Goal: Check status

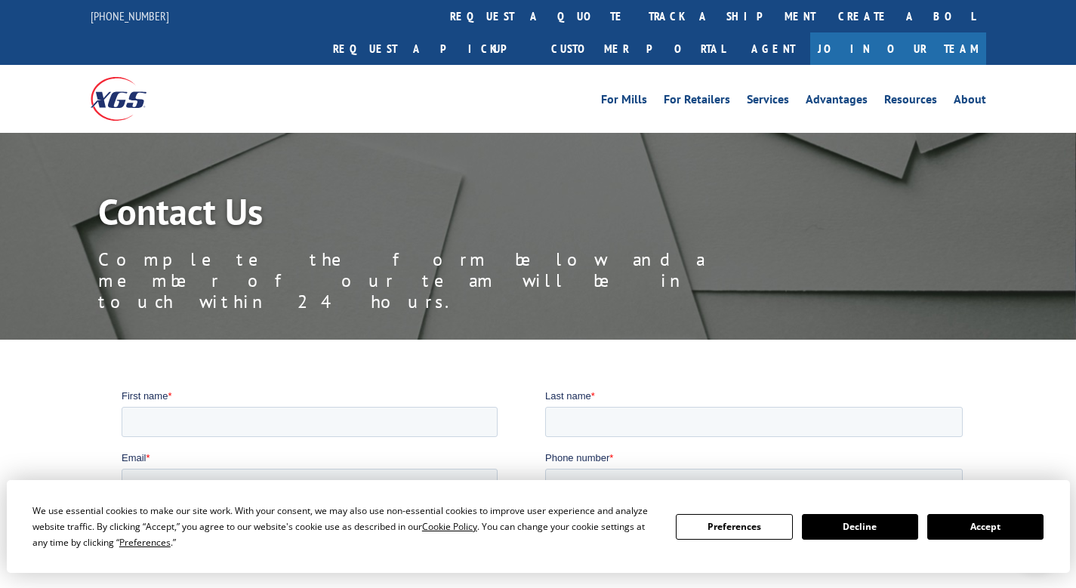
click at [996, 526] on button "Accept" at bounding box center [985, 527] width 116 height 26
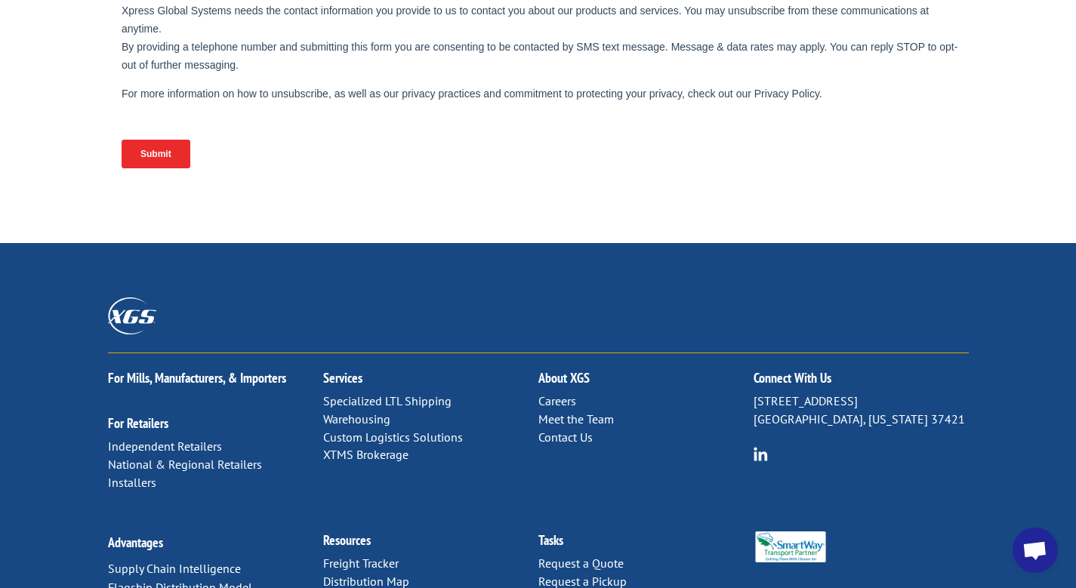
scroll to position [755, 0]
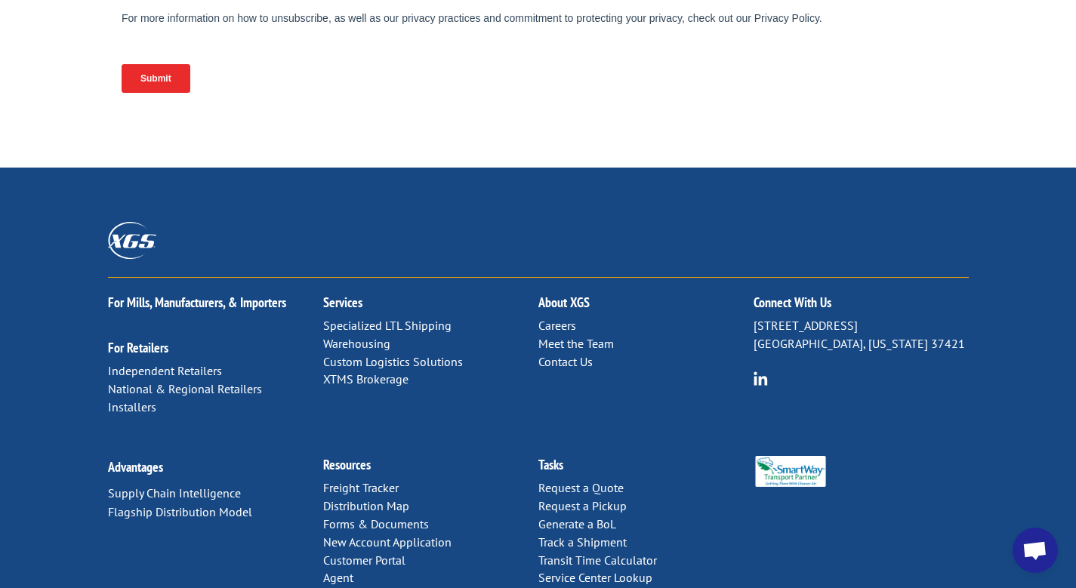
click at [356, 480] on link "Freight Tracker" at bounding box center [361, 487] width 76 height 15
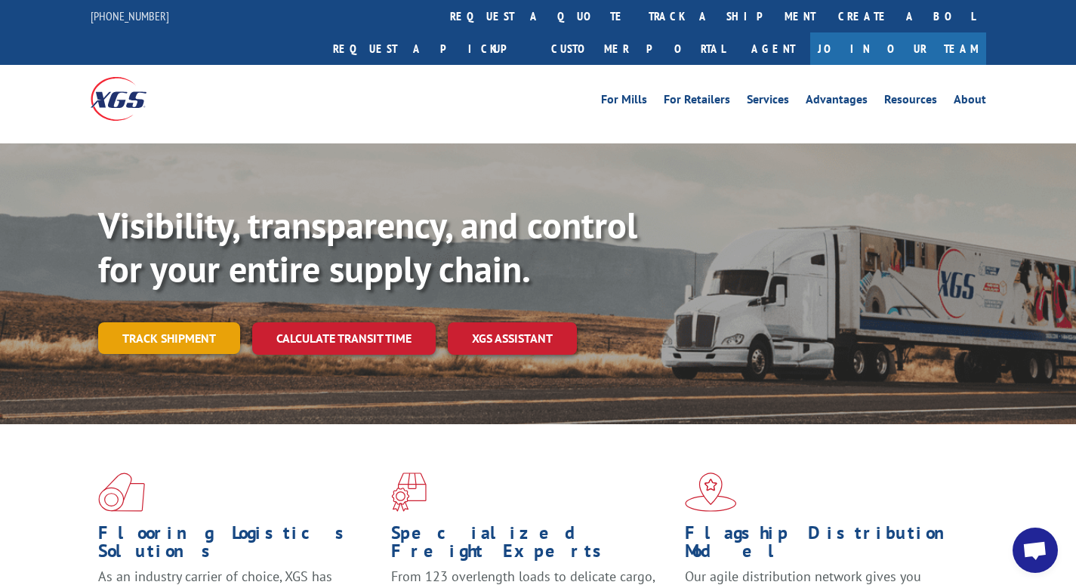
click at [167, 322] on link "Track shipment" at bounding box center [169, 338] width 142 height 32
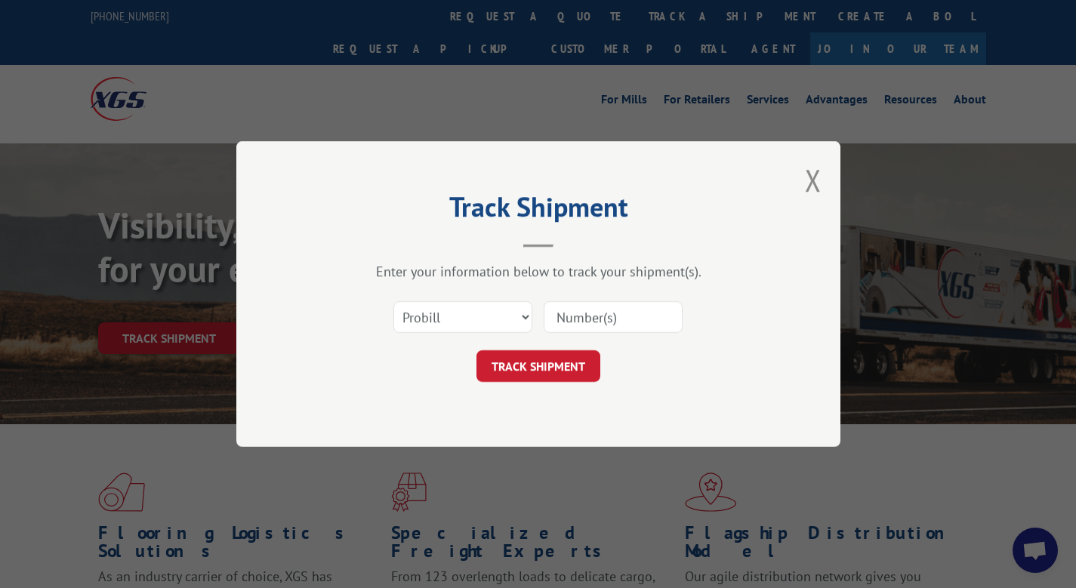
click at [597, 314] on input at bounding box center [613, 317] width 139 height 32
paste input "13798924"
type input "13798924"
click at [529, 370] on button "TRACK SHIPMENT" at bounding box center [538, 366] width 124 height 32
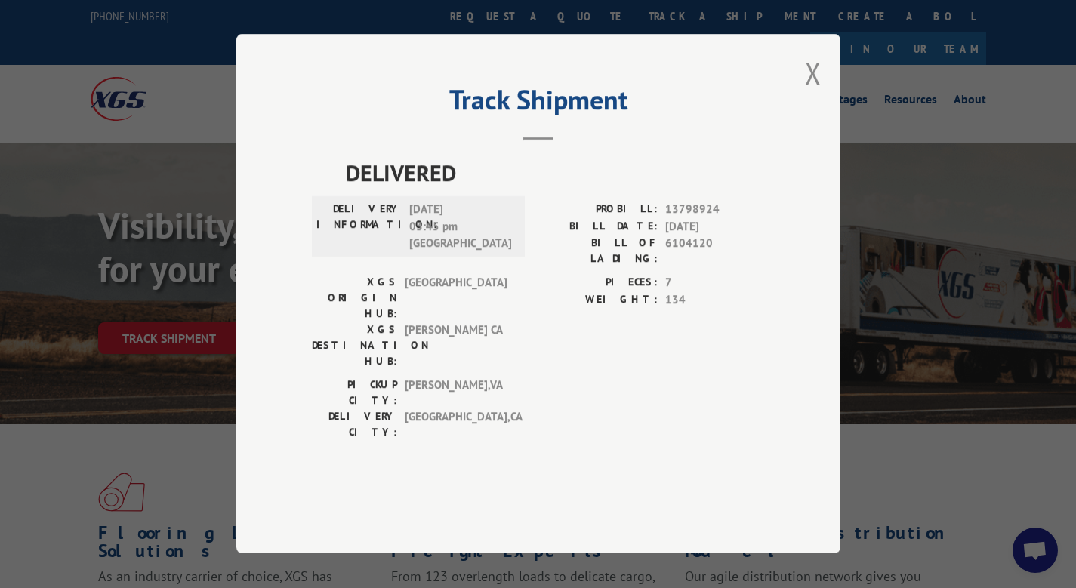
click at [436, 252] on span "10/11/2022 03:45 pm CHARMANIE" at bounding box center [460, 227] width 102 height 51
drag, startPoint x: 436, startPoint y: 252, endPoint x: 395, endPoint y: 251, distance: 41.5
click at [395, 251] on div "DELIVERY INFORMATION: 10/11/2022 03:45 pm CHARMANIE" at bounding box center [418, 227] width 204 height 51
click at [479, 253] on span "10/11/2022 03:45 pm CHARMANIE" at bounding box center [460, 227] width 102 height 51
click at [812, 93] on button "Close modal" at bounding box center [813, 73] width 17 height 40
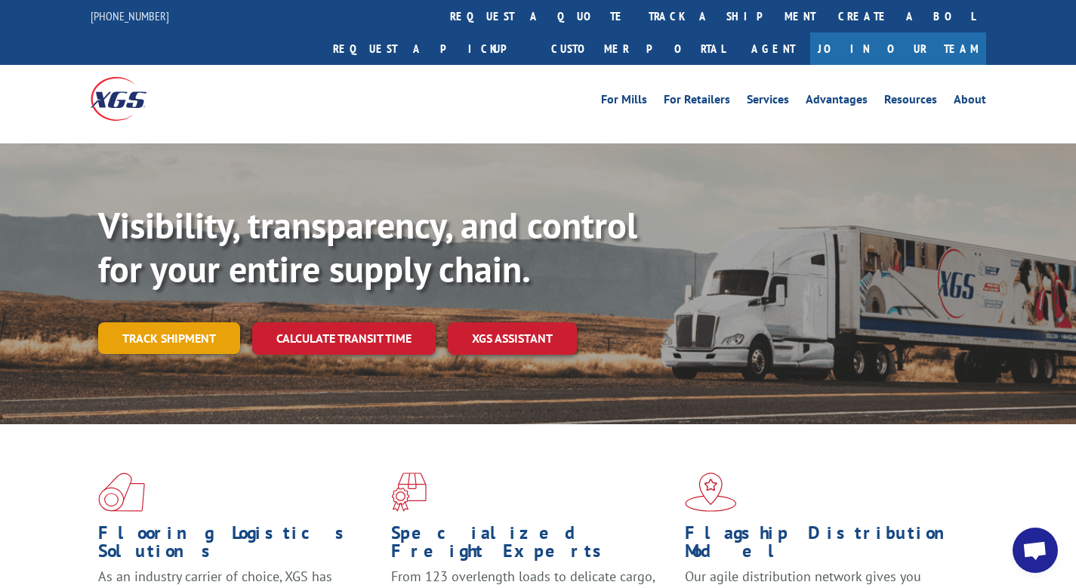
click at [164, 322] on link "Track shipment" at bounding box center [169, 338] width 142 height 32
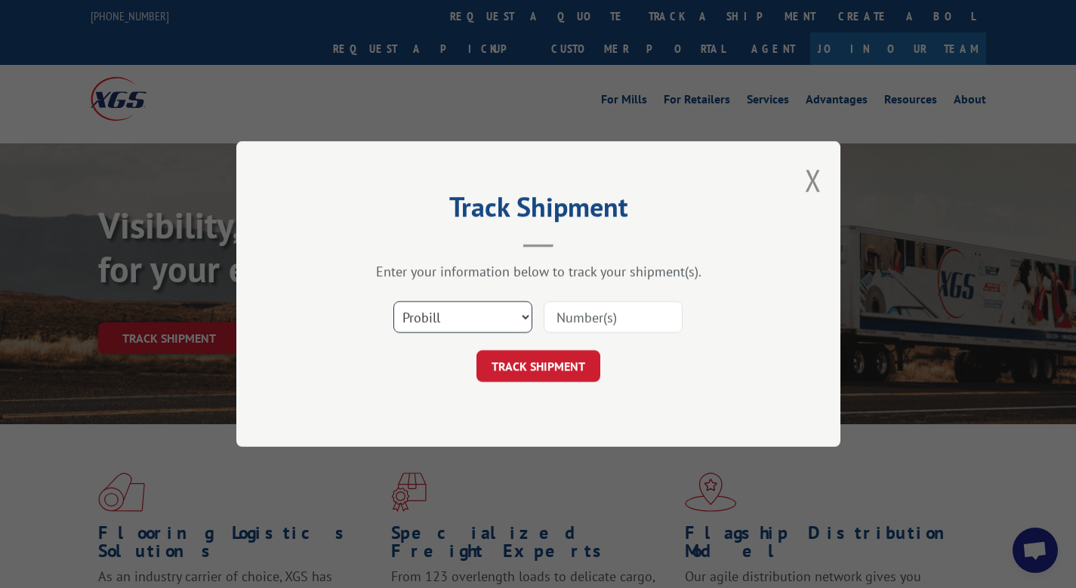
click at [470, 316] on select "Select category... Probill BOL PO" at bounding box center [462, 317] width 139 height 32
select select "bol"
click at [393, 301] on select "Select category... Probill BOL PO" at bounding box center [462, 317] width 139 height 32
paste input "13798924"
type input "13798924"
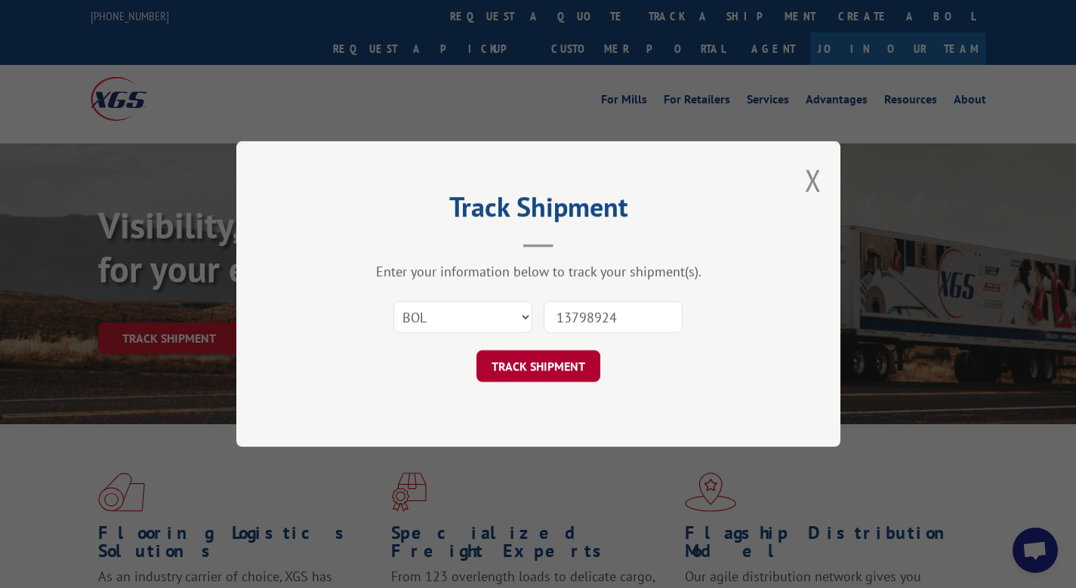
click at [545, 364] on button "TRACK SHIPMENT" at bounding box center [538, 366] width 124 height 32
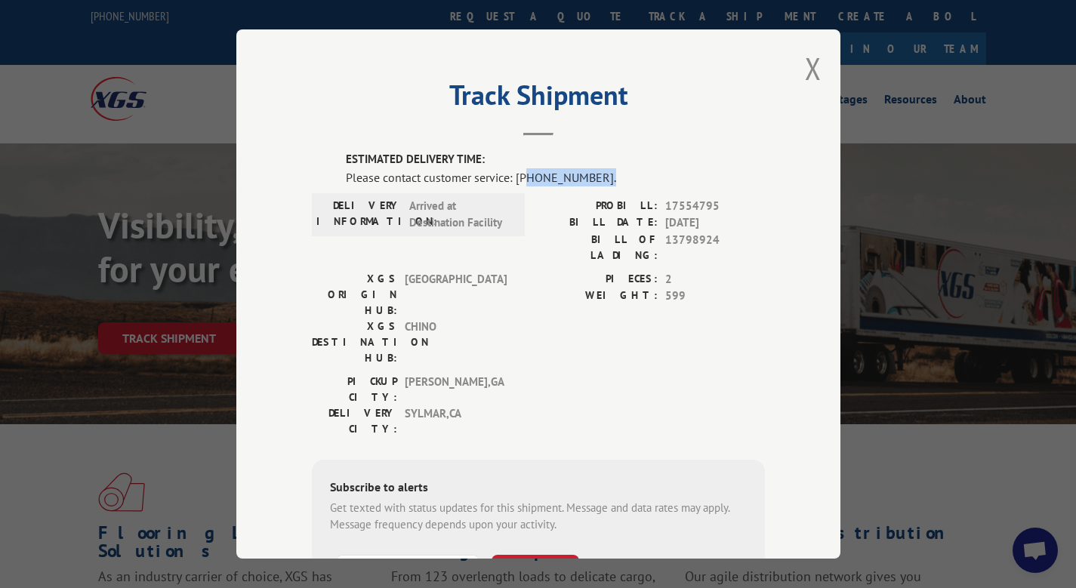
drag, startPoint x: 591, startPoint y: 179, endPoint x: 518, endPoint y: 174, distance: 73.4
click at [518, 174] on div "Please contact customer service: (844) 947-7447." at bounding box center [555, 177] width 419 height 18
drag, startPoint x: 518, startPoint y: 173, endPoint x: 503, endPoint y: 174, distance: 15.2
click at [513, 186] on div "Please contact customer service: (844) 947-7447." at bounding box center [555, 177] width 419 height 18
drag, startPoint x: 510, startPoint y: 178, endPoint x: 588, endPoint y: 180, distance: 78.5
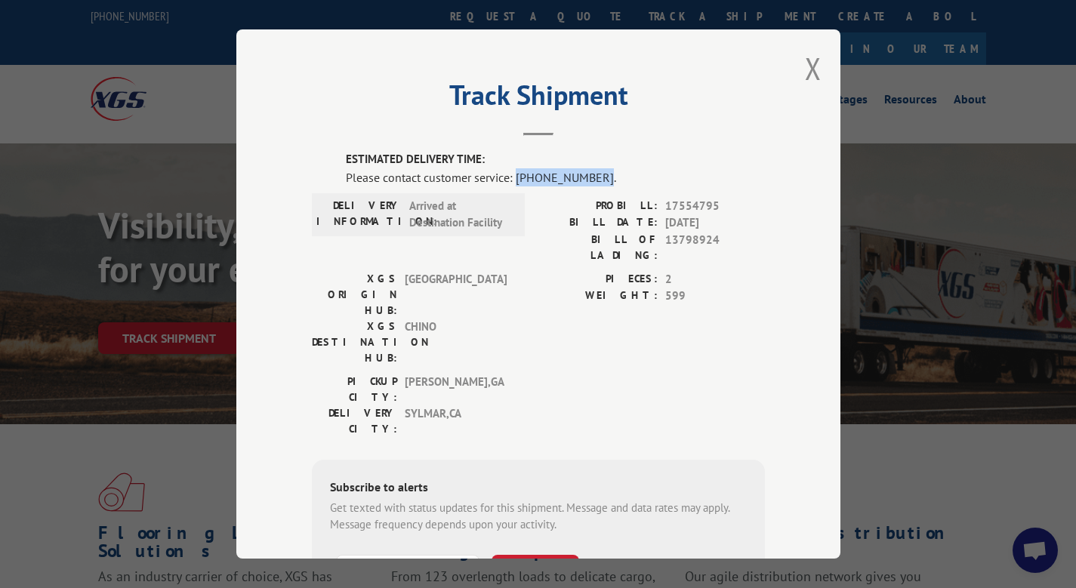
click at [588, 180] on div "Please contact customer service: (844) 947-7447." at bounding box center [555, 177] width 419 height 18
copy div "(844) 947-7447"
